Goal: Task Accomplishment & Management: Use online tool/utility

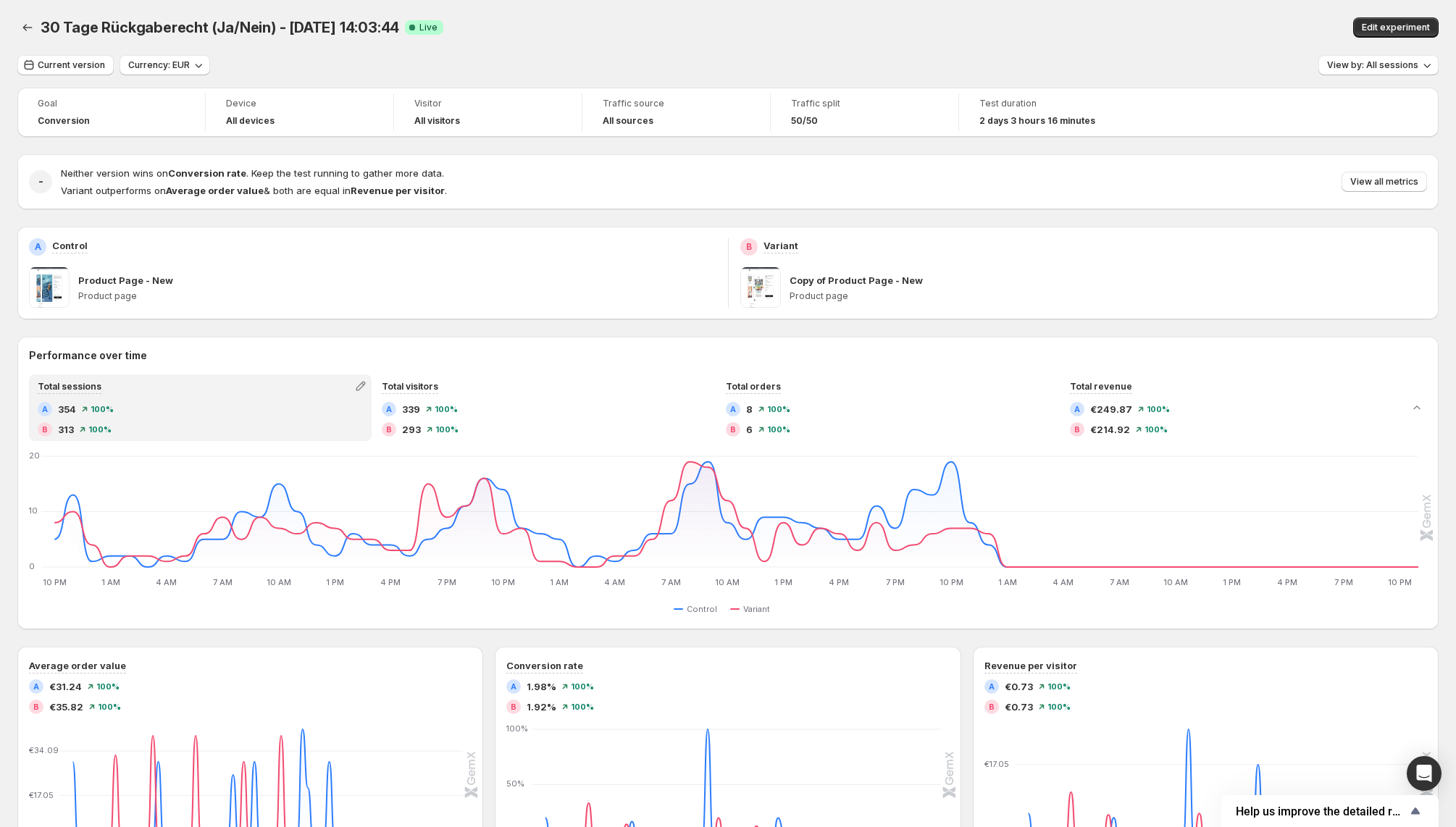
scroll to position [156, 0]
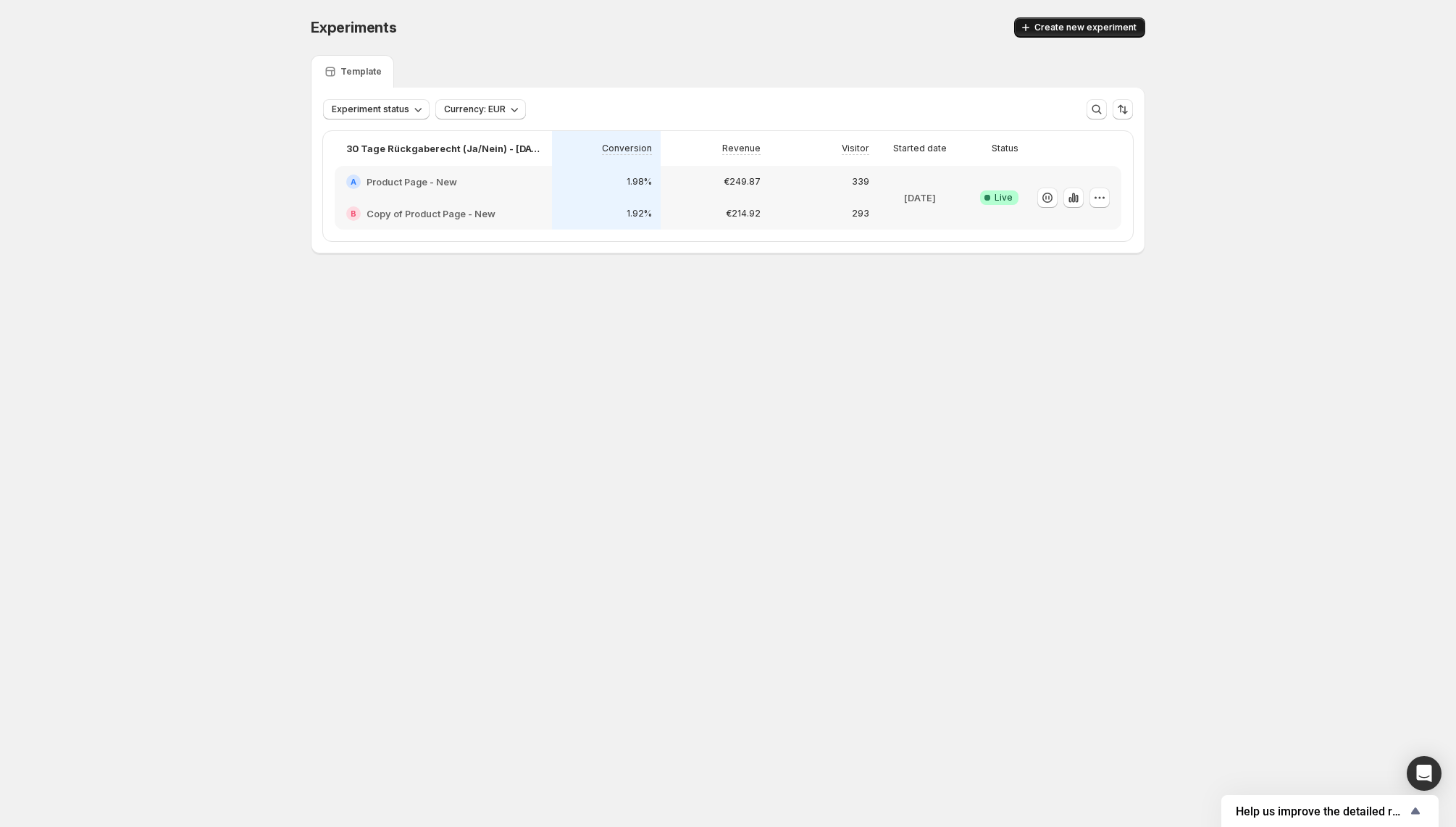
click at [1070, 24] on span "Create new experiment" at bounding box center [1085, 27] width 102 height 12
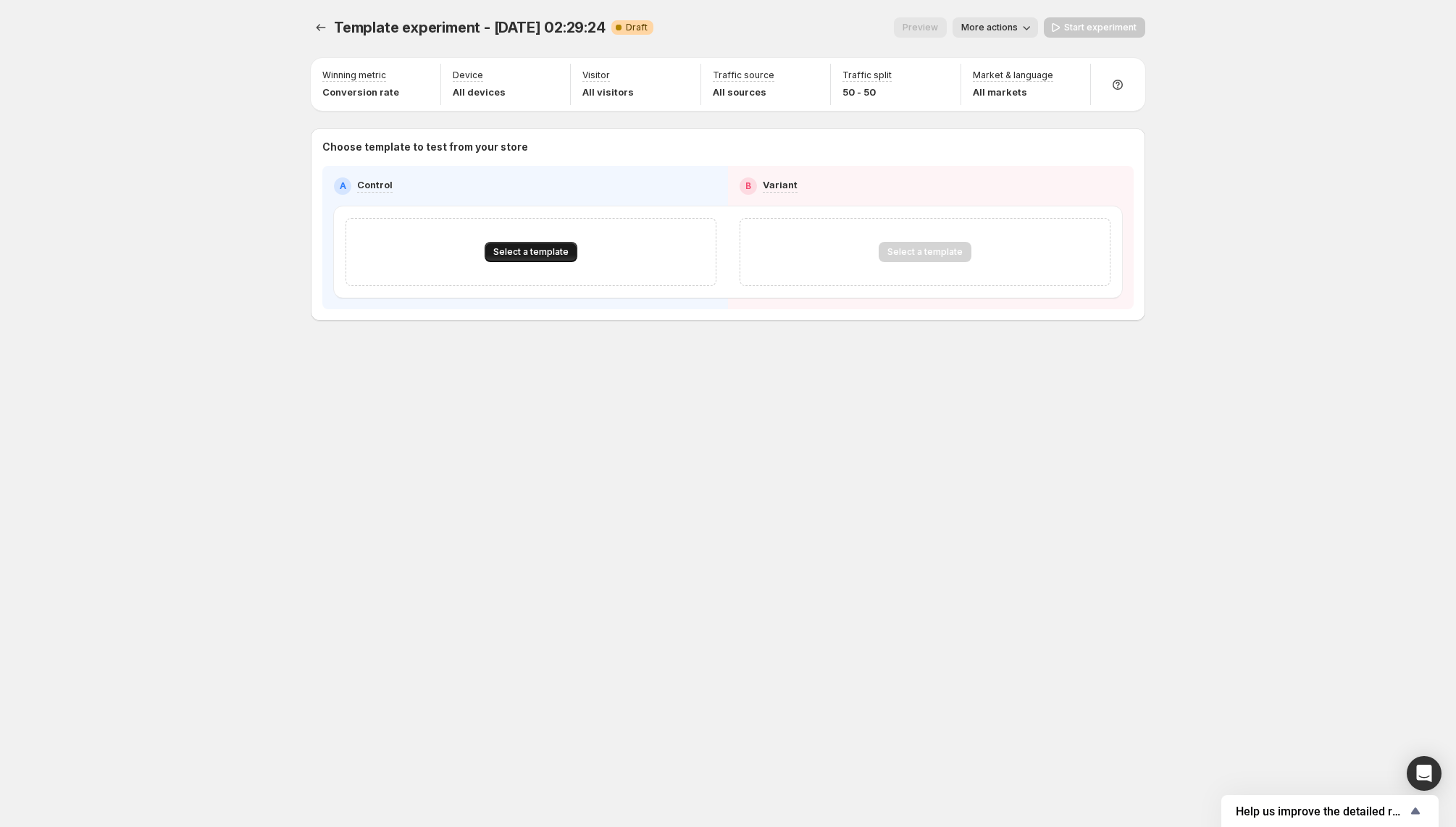
click at [552, 255] on span "Select a template" at bounding box center [531, 252] width 75 height 12
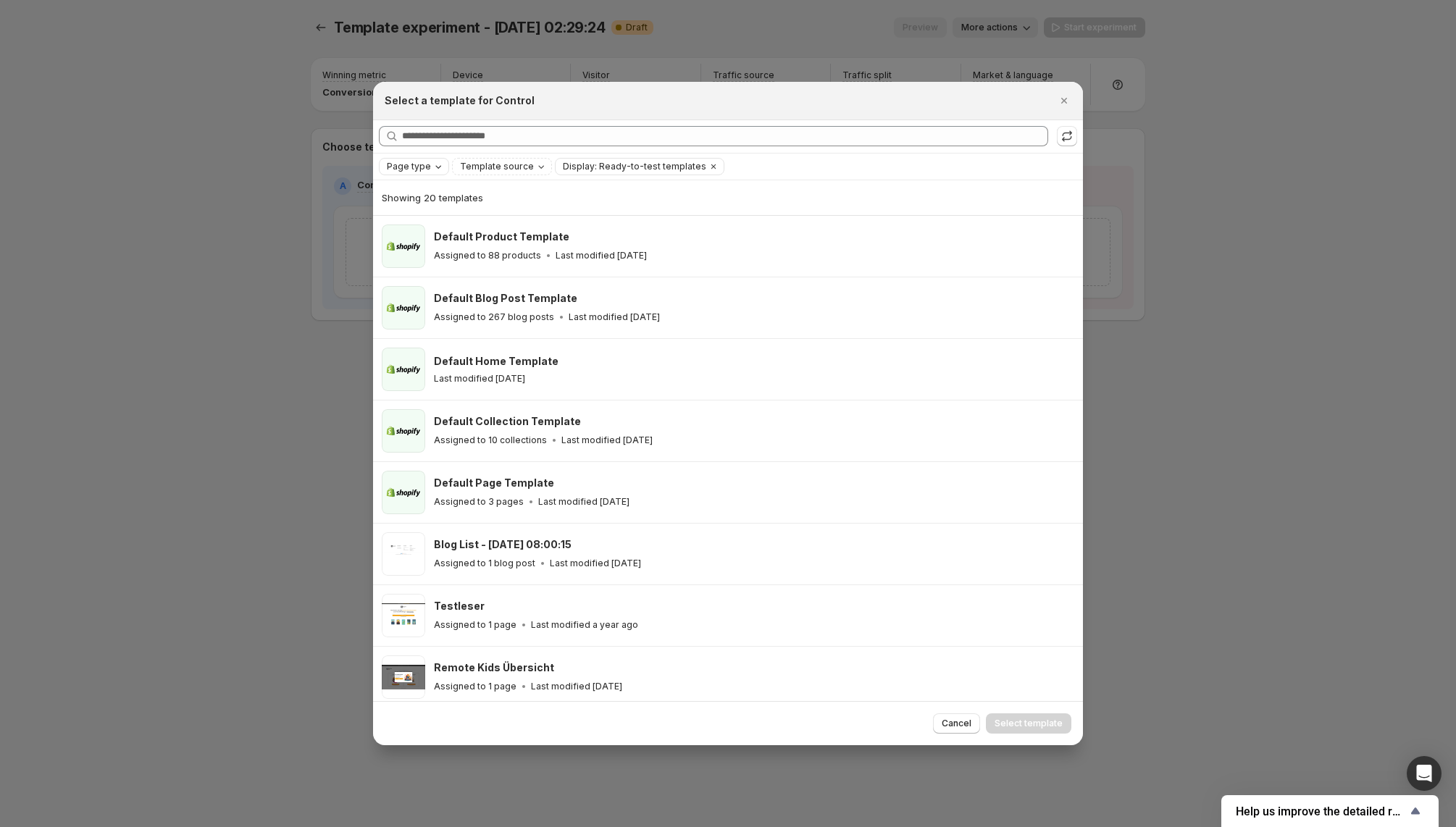
click at [430, 160] on div "Page type" at bounding box center [416, 166] width 60 height 15
click at [785, 184] on div "Showing 20 templates" at bounding box center [728, 197] width 692 height 35
click at [520, 166] on span "Template source" at bounding box center [497, 166] width 74 height 12
click at [520, 165] on span "Template source" at bounding box center [497, 166] width 74 height 12
click at [564, 165] on span "Display: Ready-to-test templates" at bounding box center [635, 166] width 144 height 12
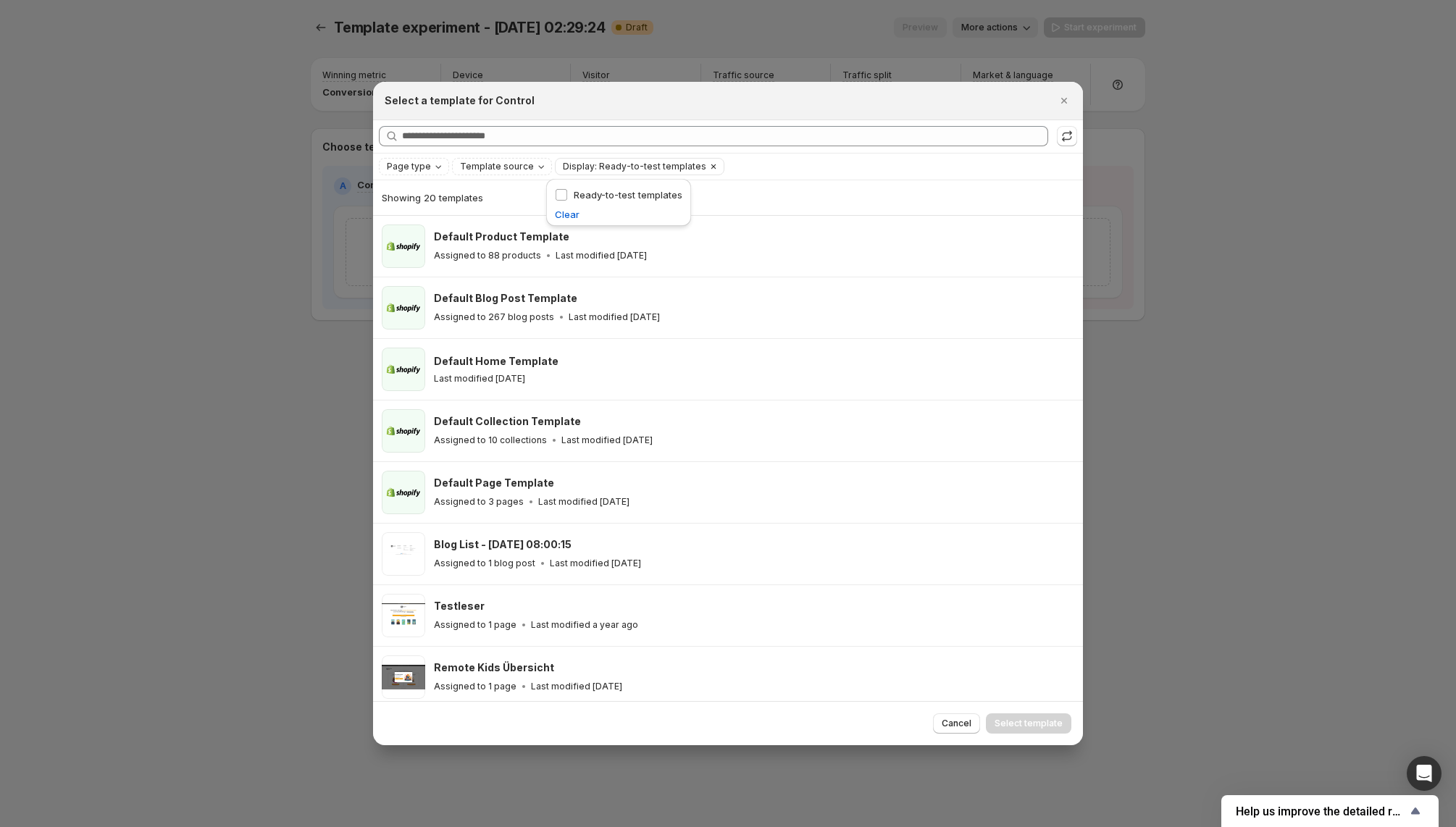
click at [564, 165] on span "Display: Ready-to-test templates" at bounding box center [635, 166] width 144 height 12
click at [1065, 96] on icon "Close" at bounding box center [1064, 101] width 15 height 15
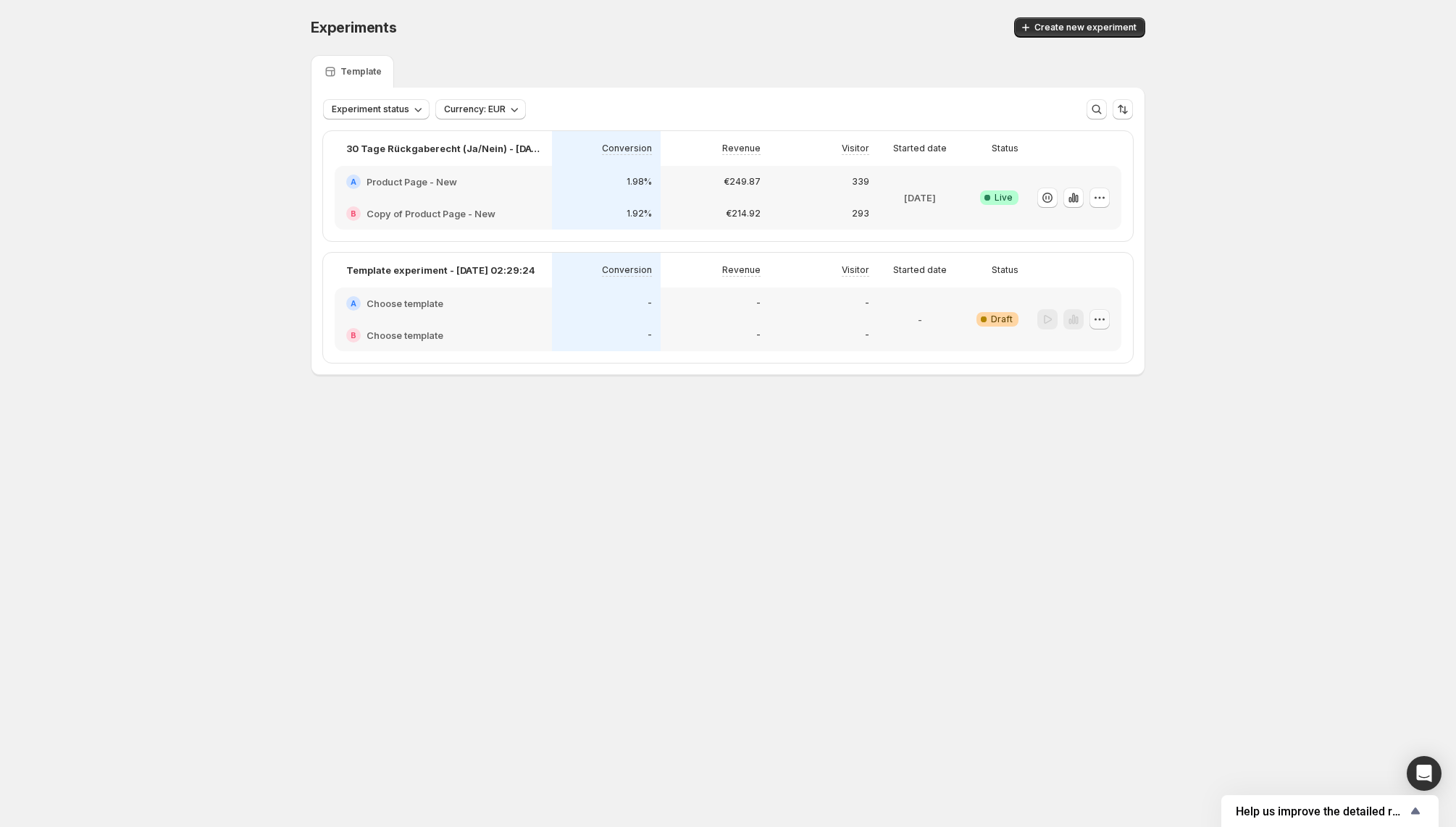
click at [1106, 320] on icon "button" at bounding box center [1099, 319] width 15 height 15
click at [1102, 418] on span "Delete" at bounding box center [1089, 422] width 29 height 12
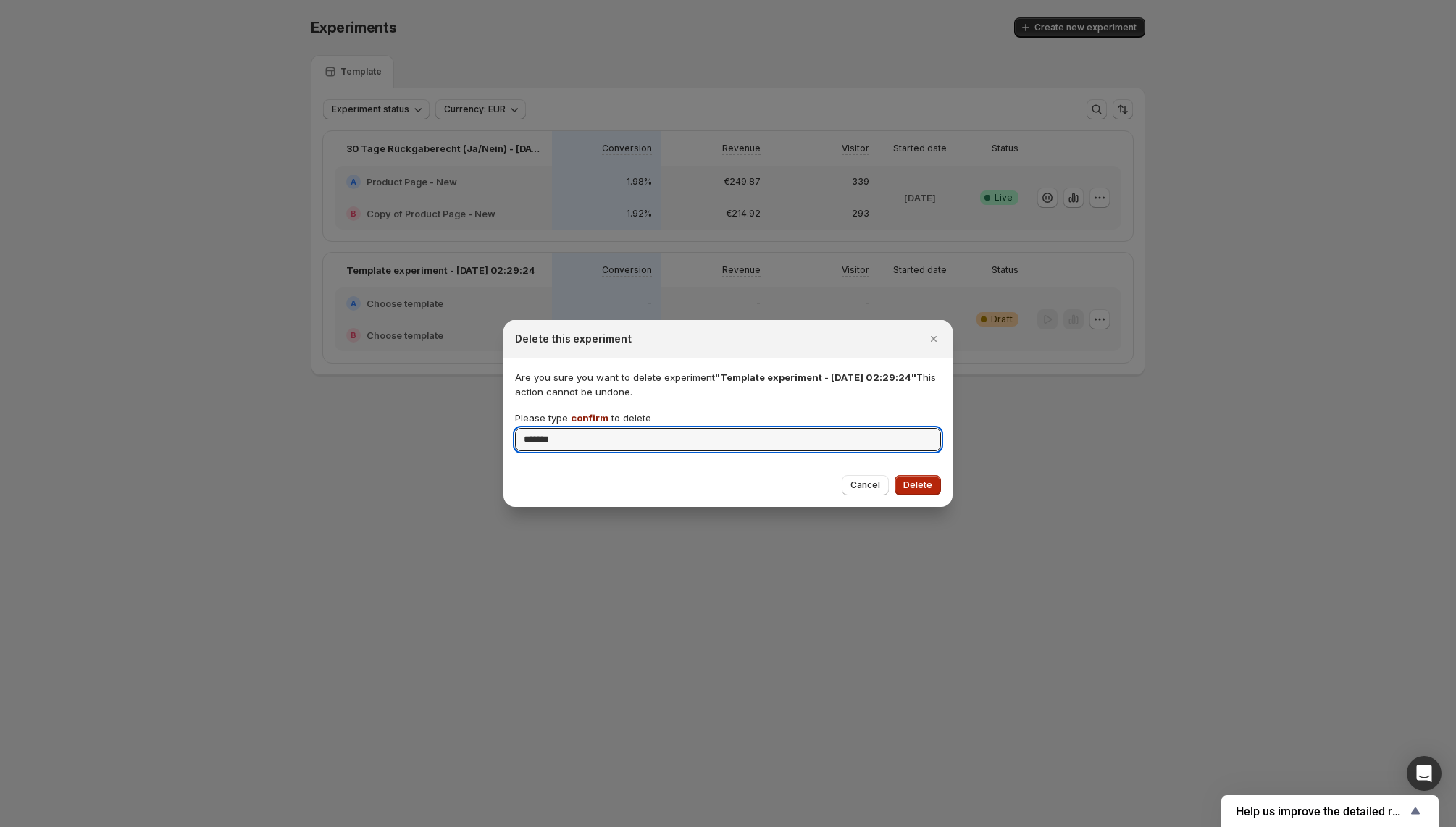
type input "*******"
click at [926, 488] on span "Delete" at bounding box center [918, 485] width 29 height 12
